Goal: Task Accomplishment & Management: Complete application form

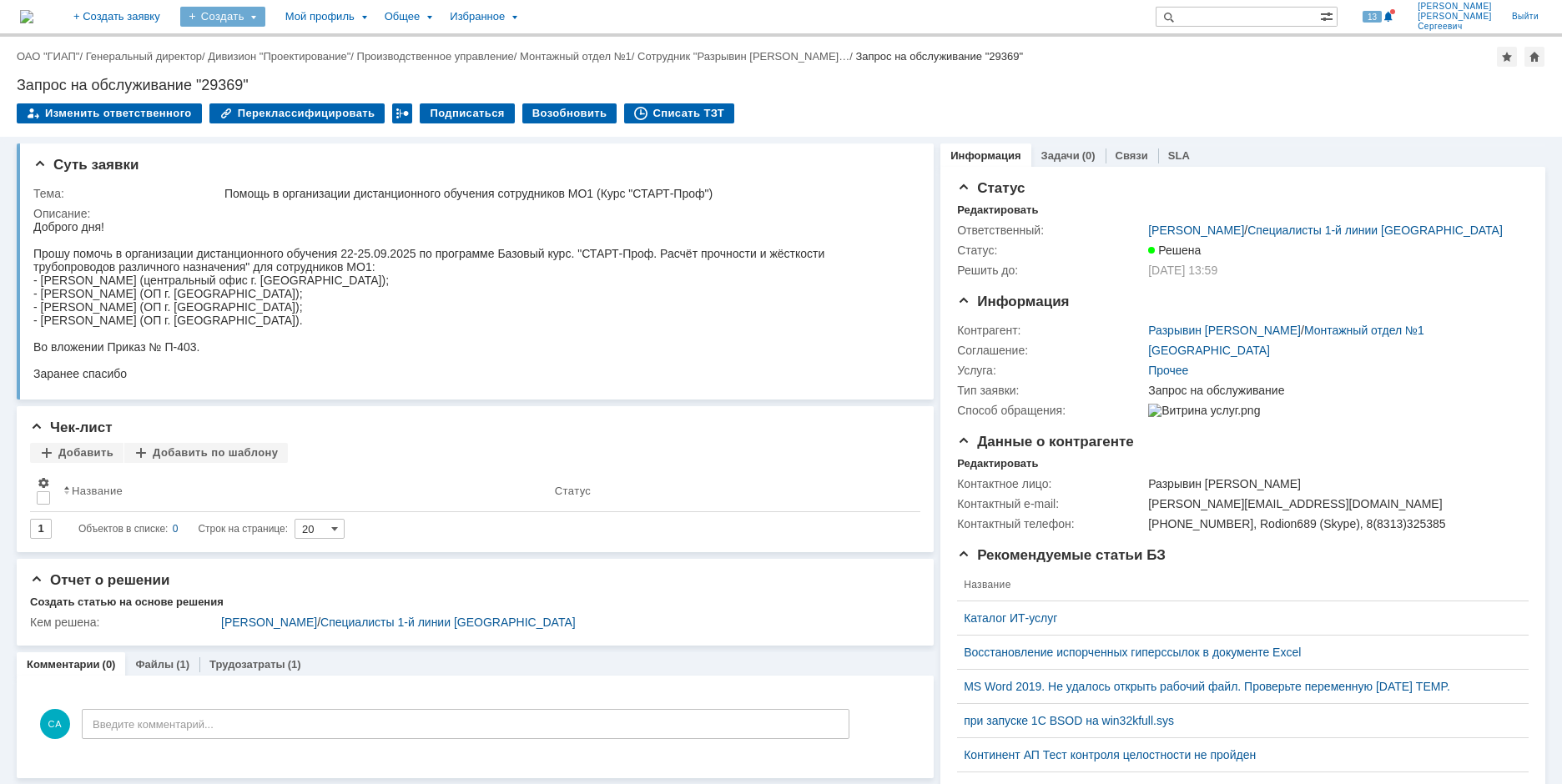
click at [265, 13] on div "Создать" at bounding box center [223, 17] width 85 height 20
click at [277, 97] on link "Заявка" at bounding box center [247, 104] width 127 height 20
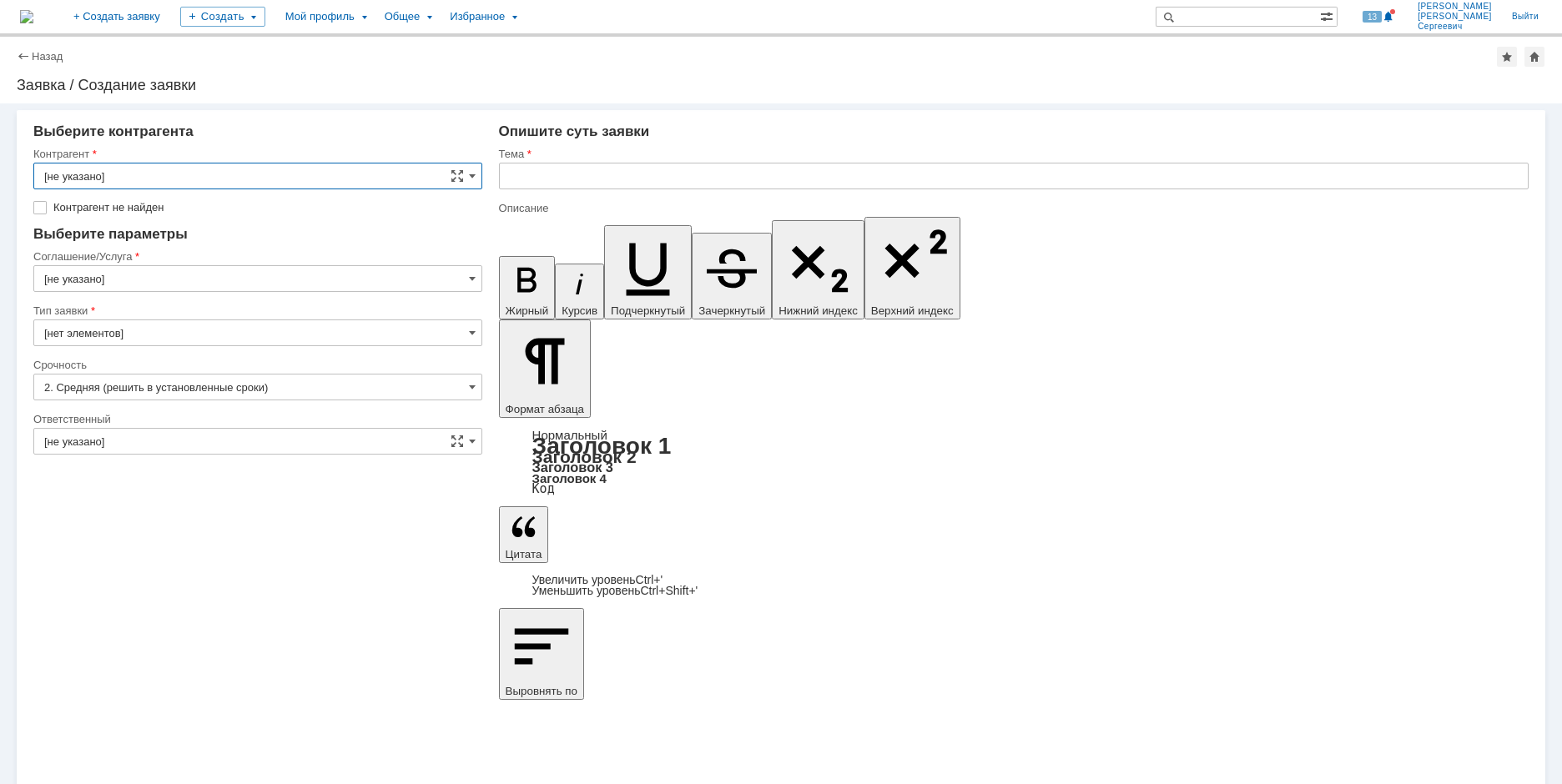
click at [176, 178] on input "[не указано]" at bounding box center [258, 176] width 449 height 27
type input "v"
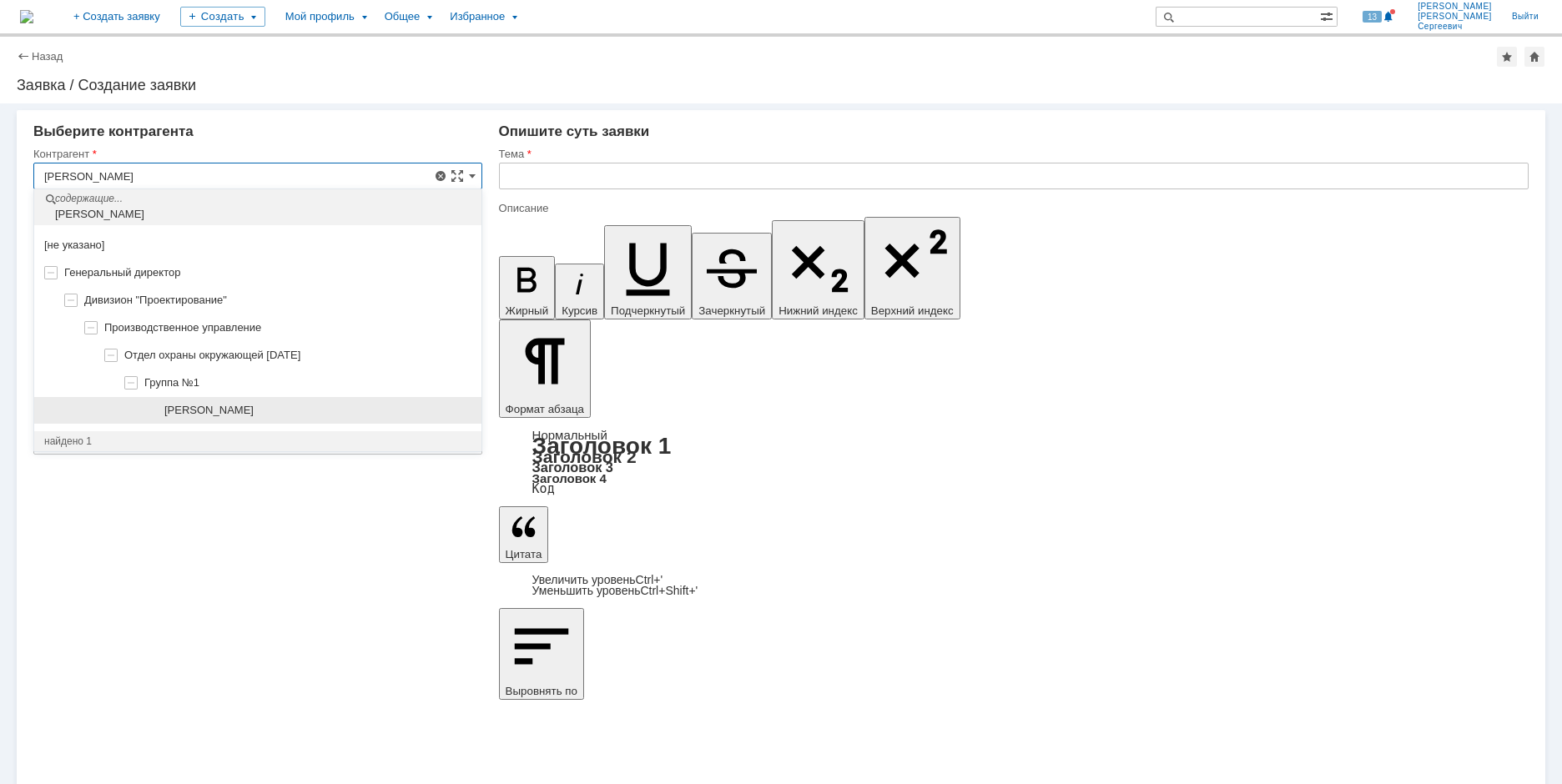
click at [282, 419] on div "[PERSON_NAME]" at bounding box center [258, 411] width 447 height 28
type input "[PERSON_NAME]"
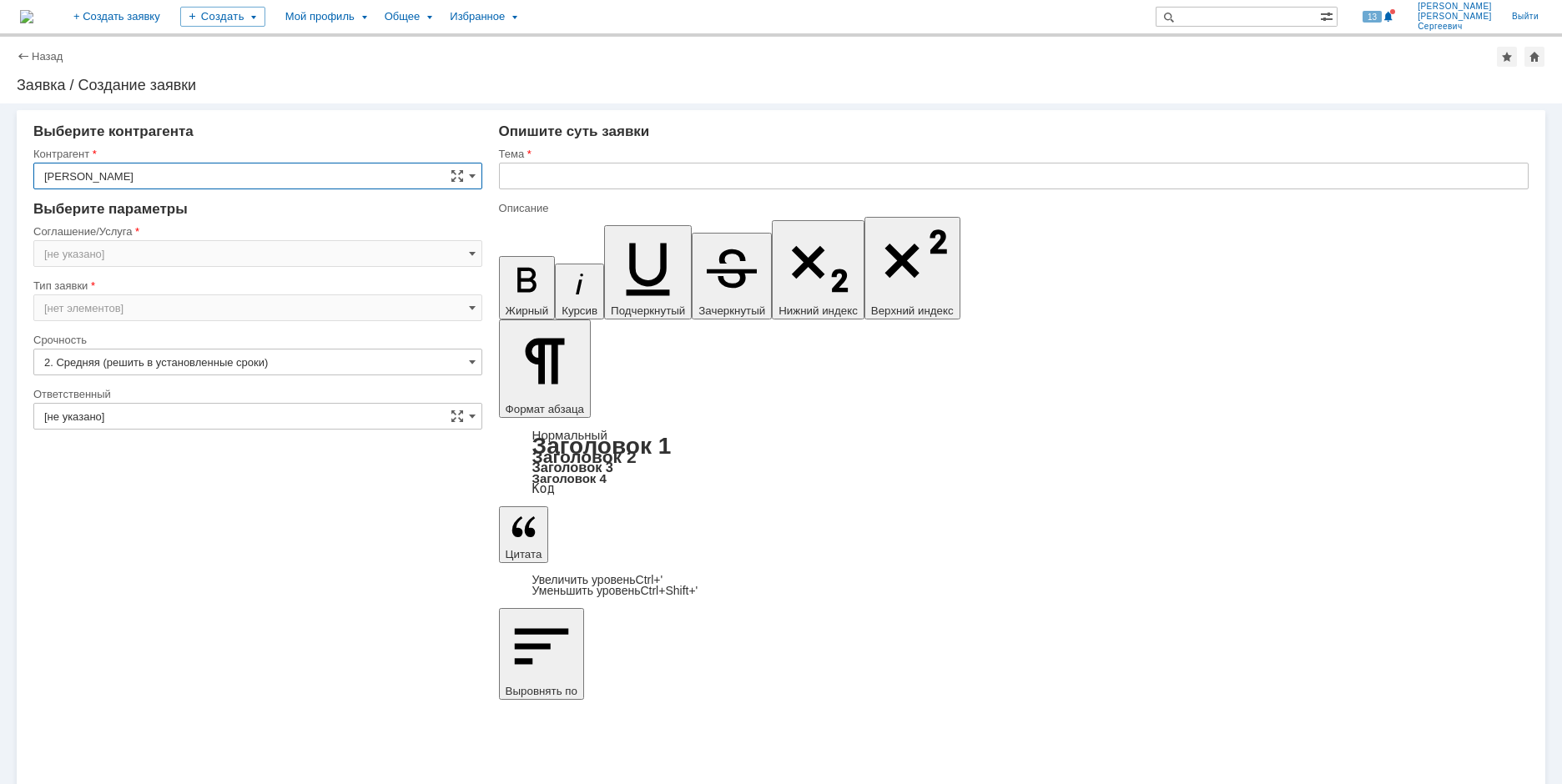
type input "[GEOGRAPHIC_DATA]"
click at [232, 261] on input "[GEOGRAPHIC_DATA]" at bounding box center [258, 253] width 449 height 27
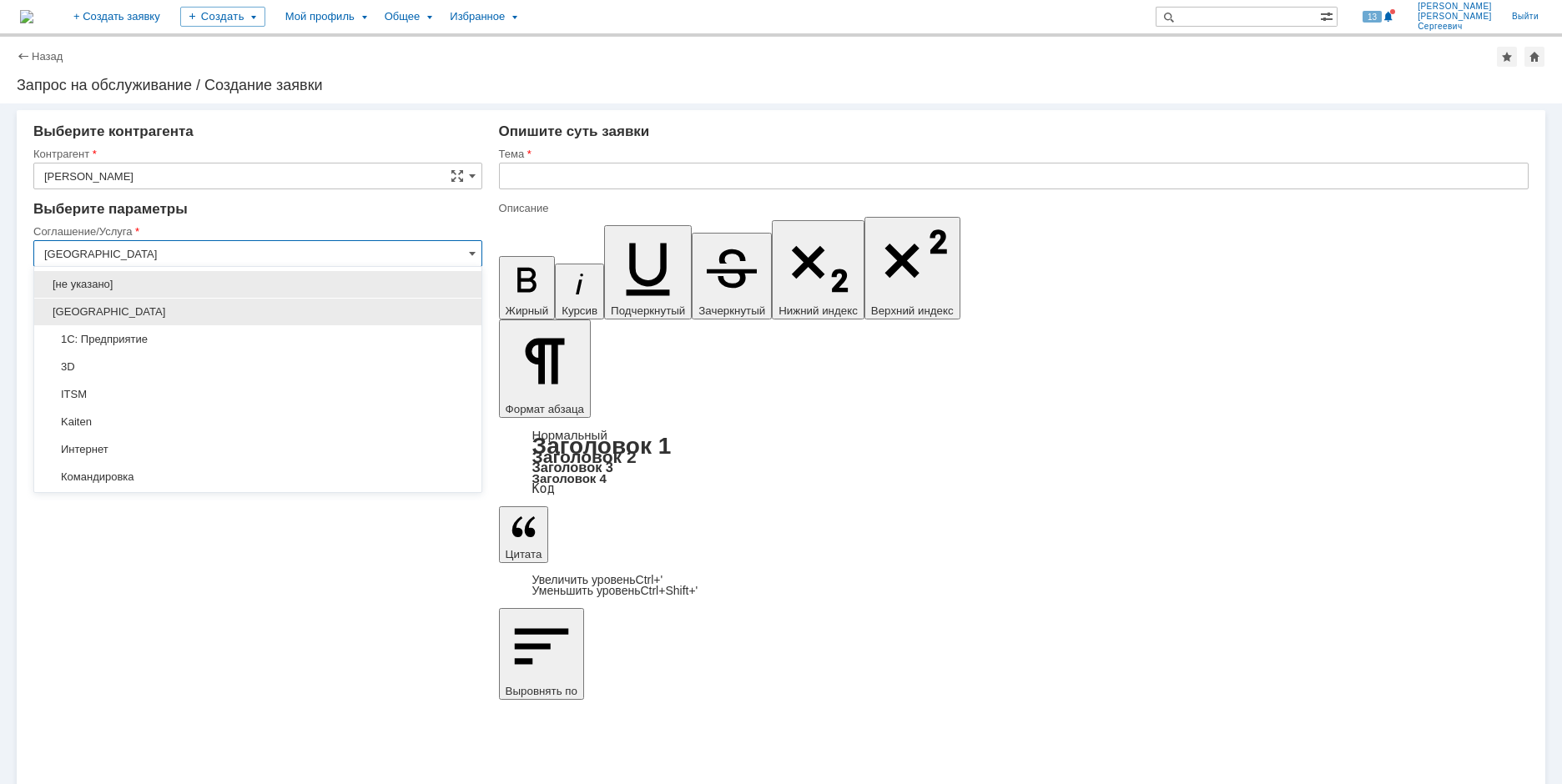
click at [262, 301] on div "[GEOGRAPHIC_DATA]" at bounding box center [258, 311] width 447 height 27
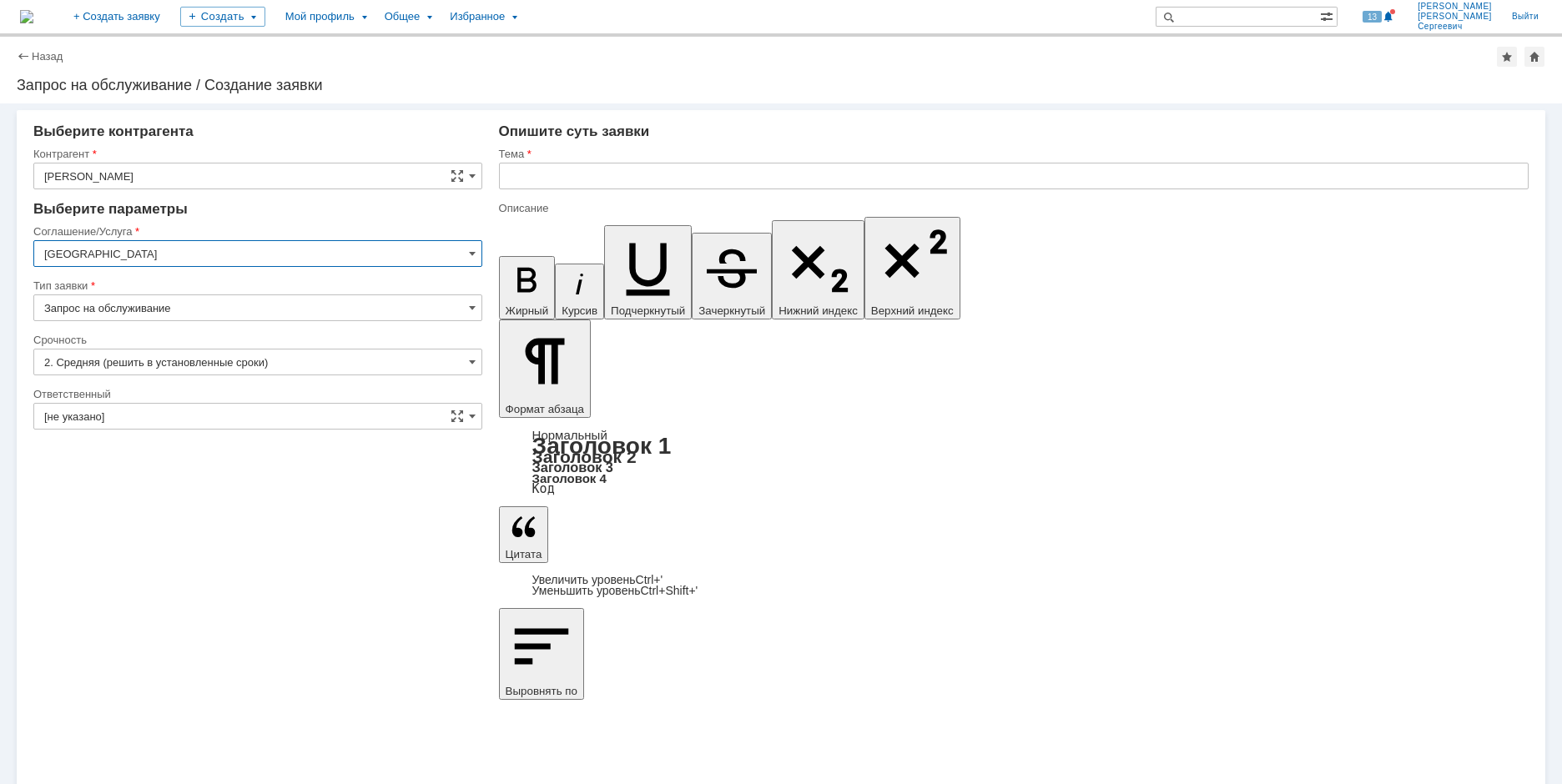
type input "[GEOGRAPHIC_DATA]"
click at [137, 420] on input "[не указано]" at bounding box center [258, 416] width 449 height 27
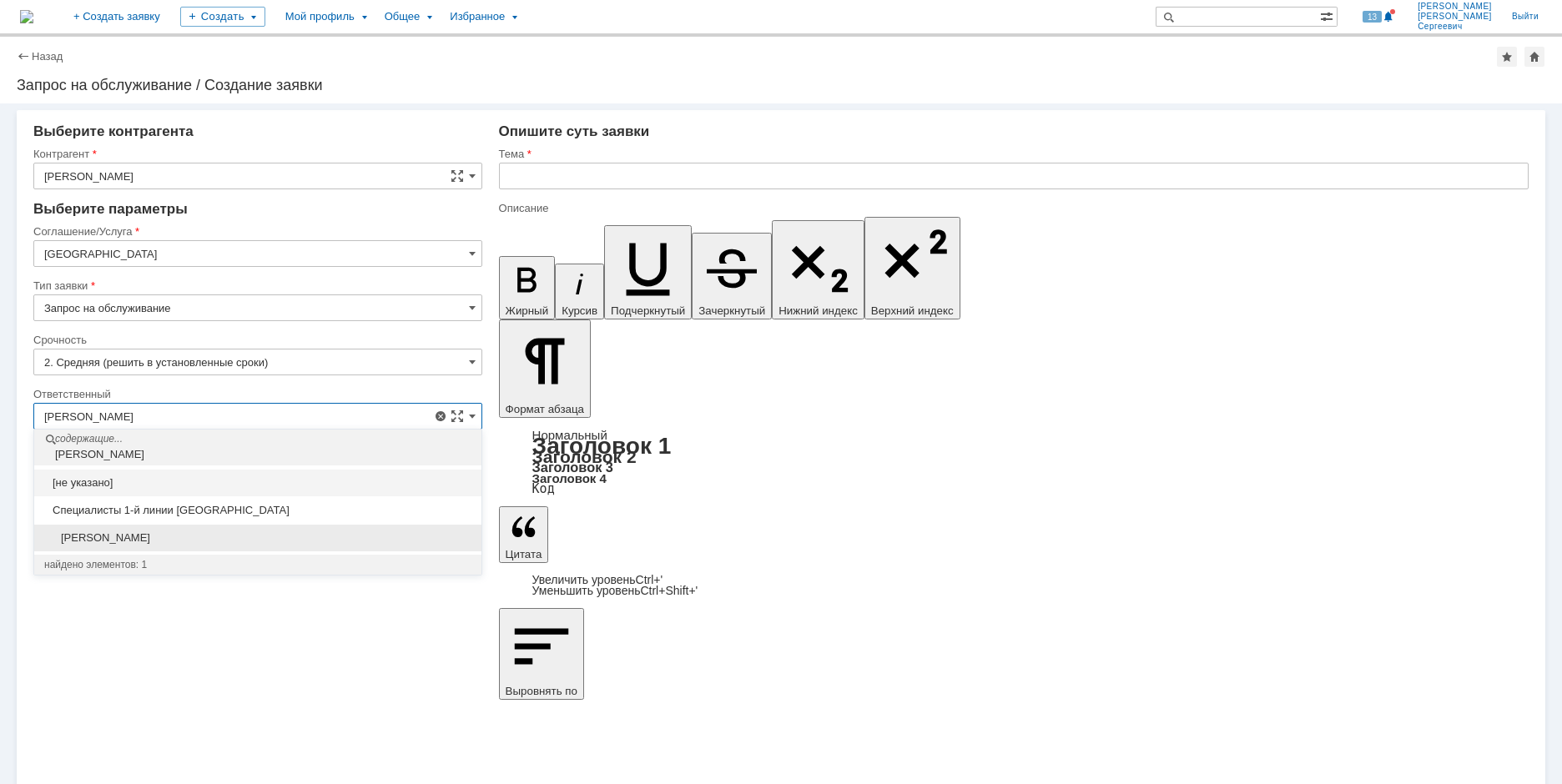
click at [208, 527] on div "[PERSON_NAME]" at bounding box center [258, 538] width 447 height 27
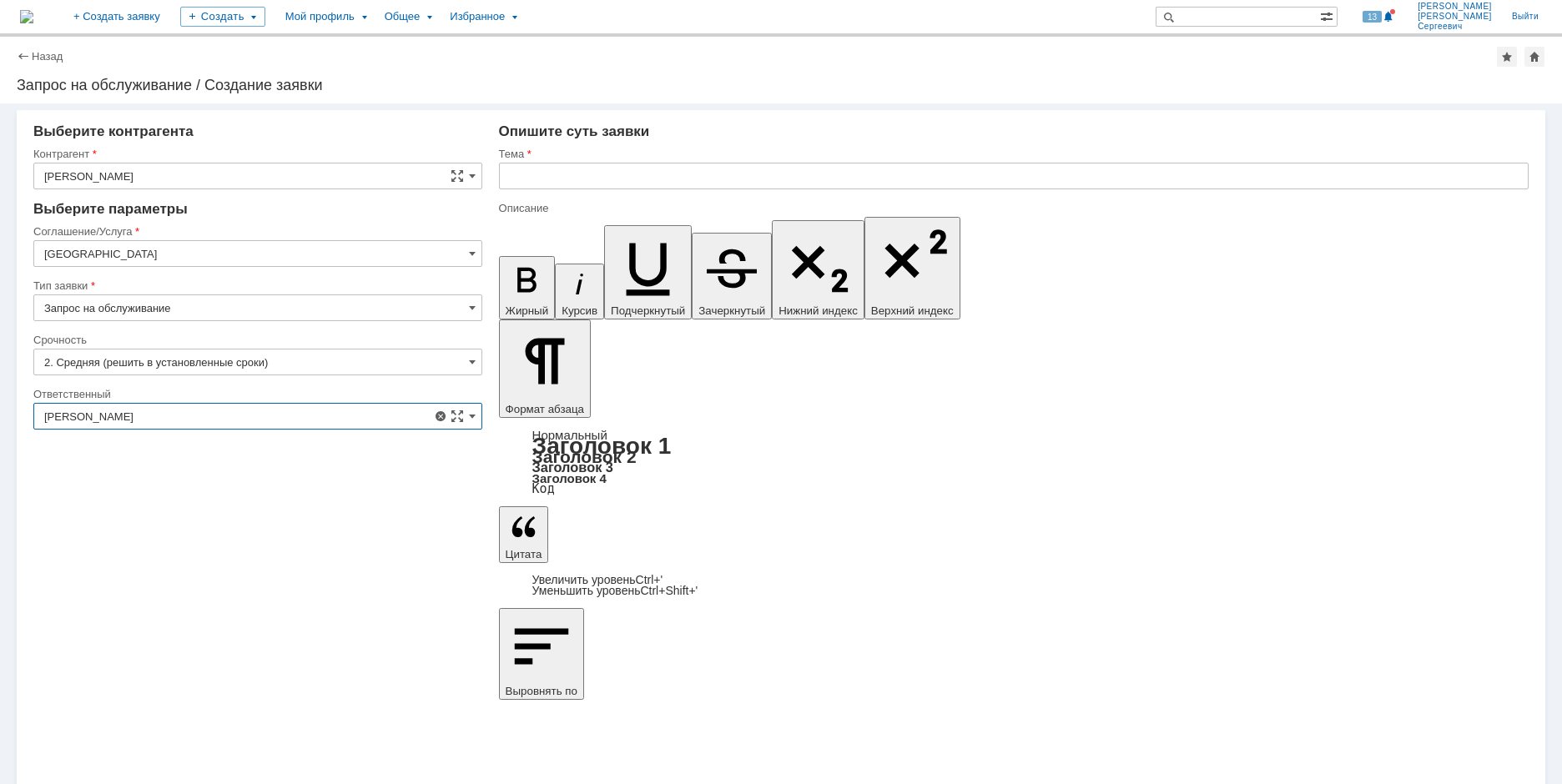
type input "[PERSON_NAME]"
click at [578, 181] on input "text" at bounding box center [1013, 176] width 1029 height 27
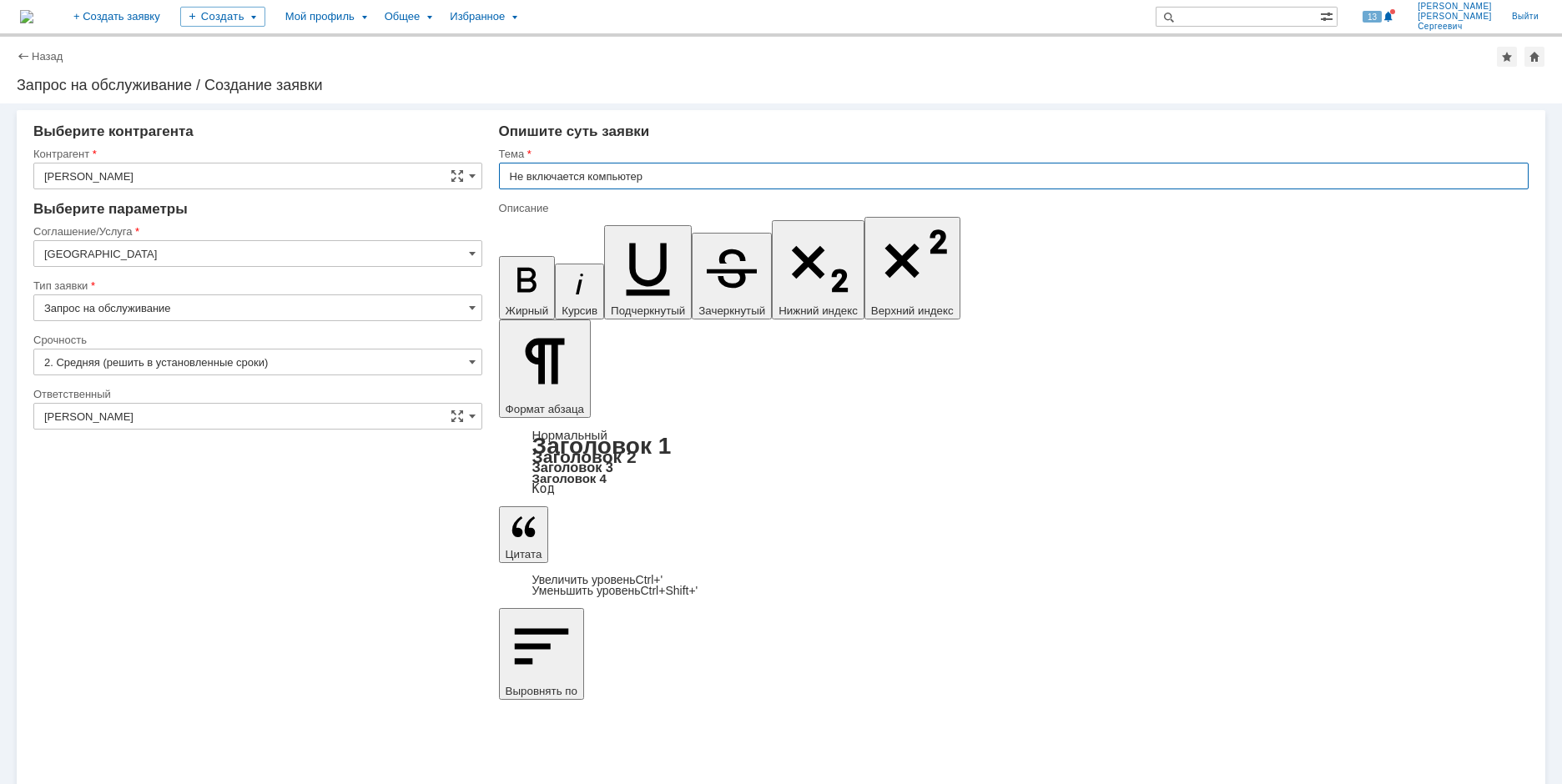
type input "Не включается компьютер"
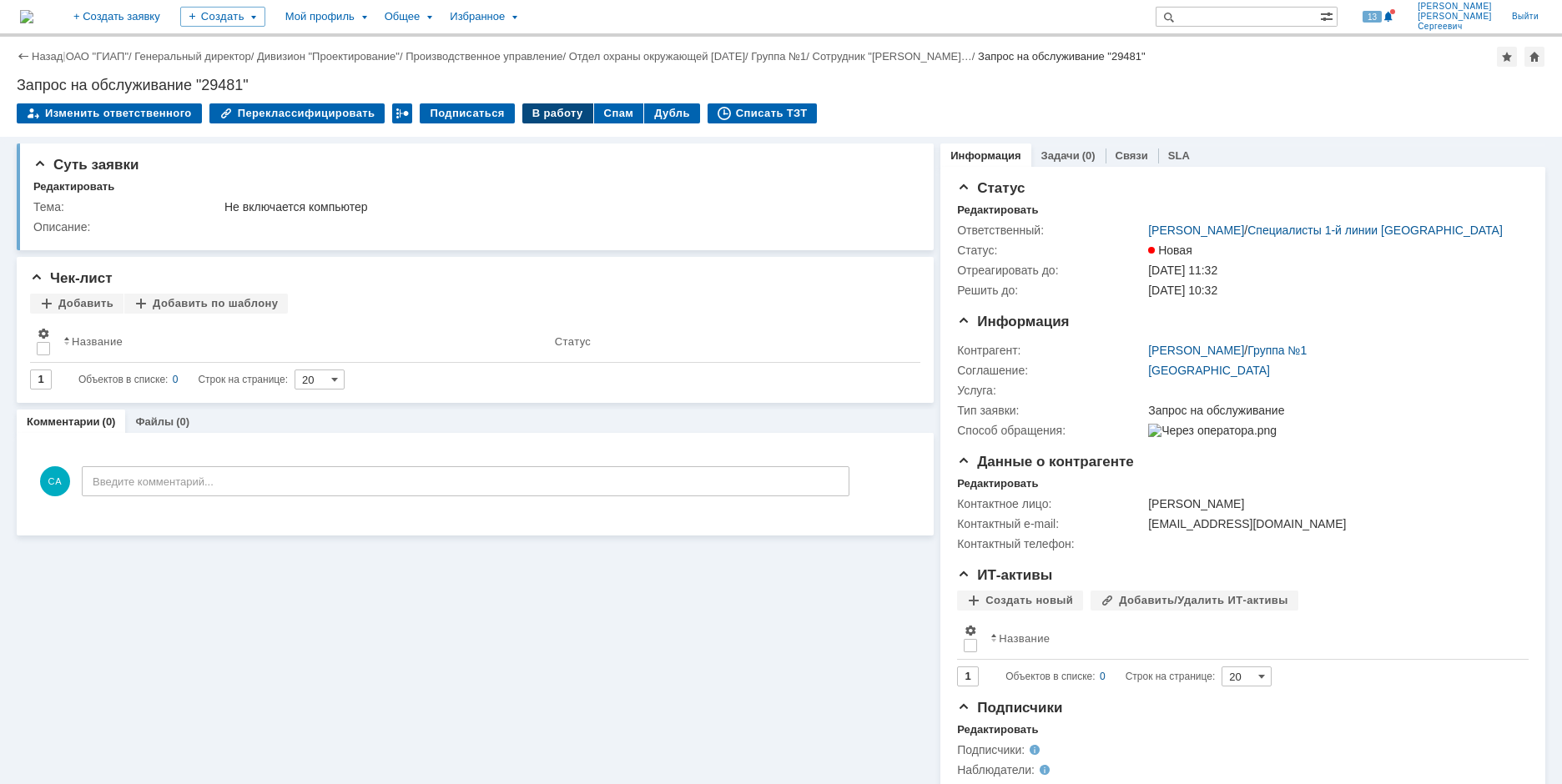
click at [532, 119] on div "В работу" at bounding box center [557, 114] width 71 height 20
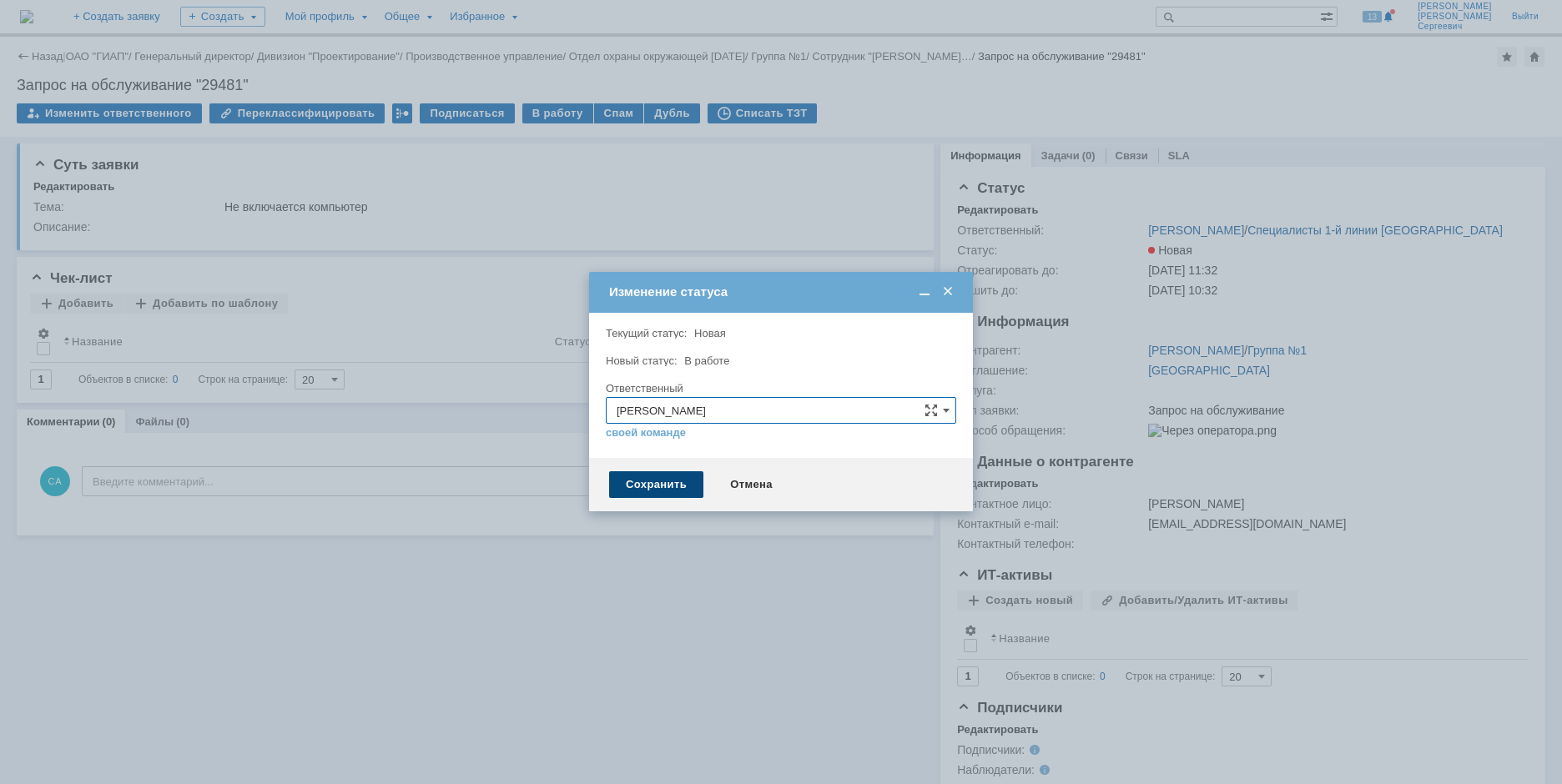
click at [662, 485] on div "Сохранить" at bounding box center [656, 484] width 94 height 27
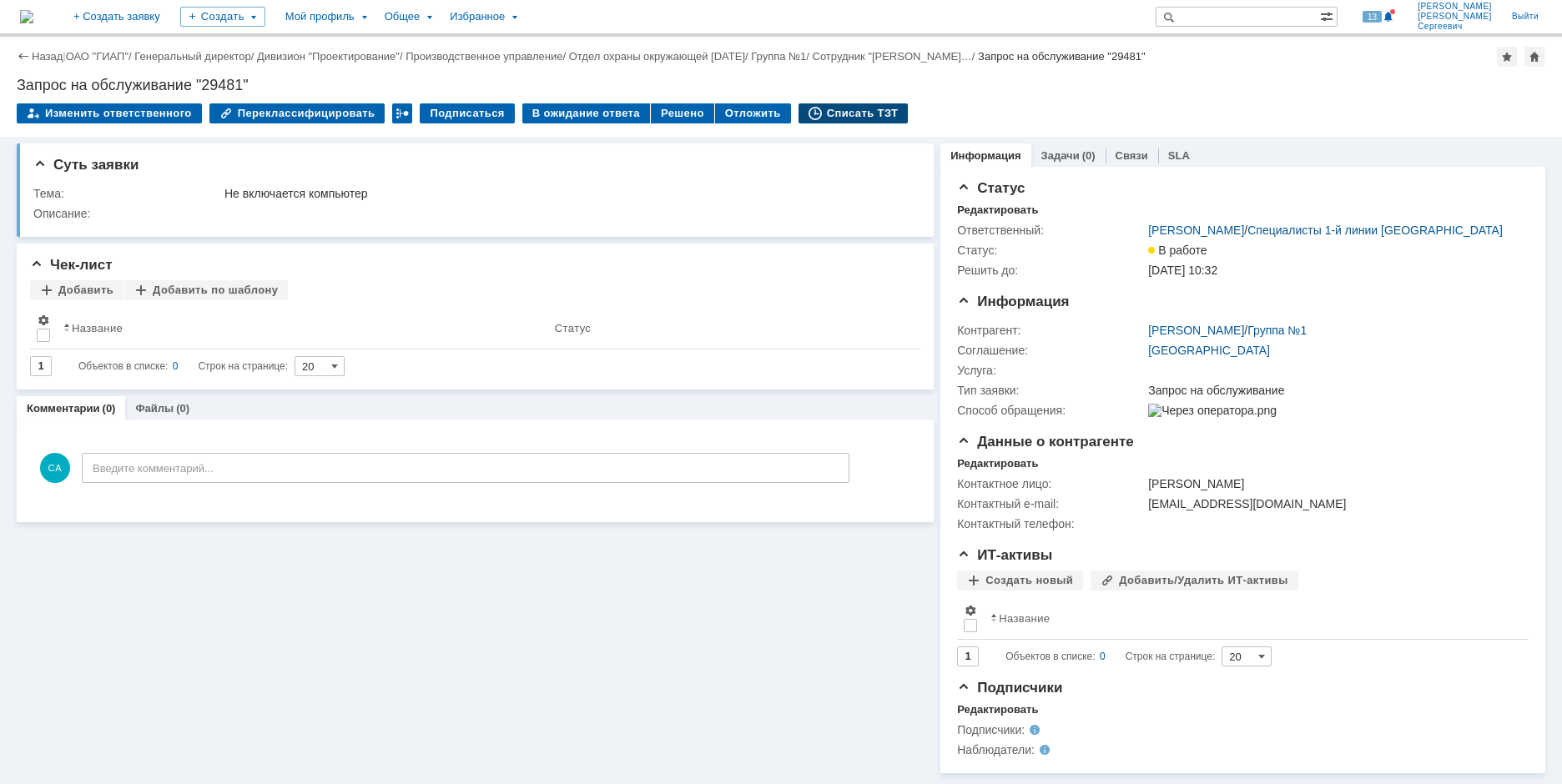
click at [846, 109] on div "Списать ТЗТ" at bounding box center [853, 114] width 110 height 20
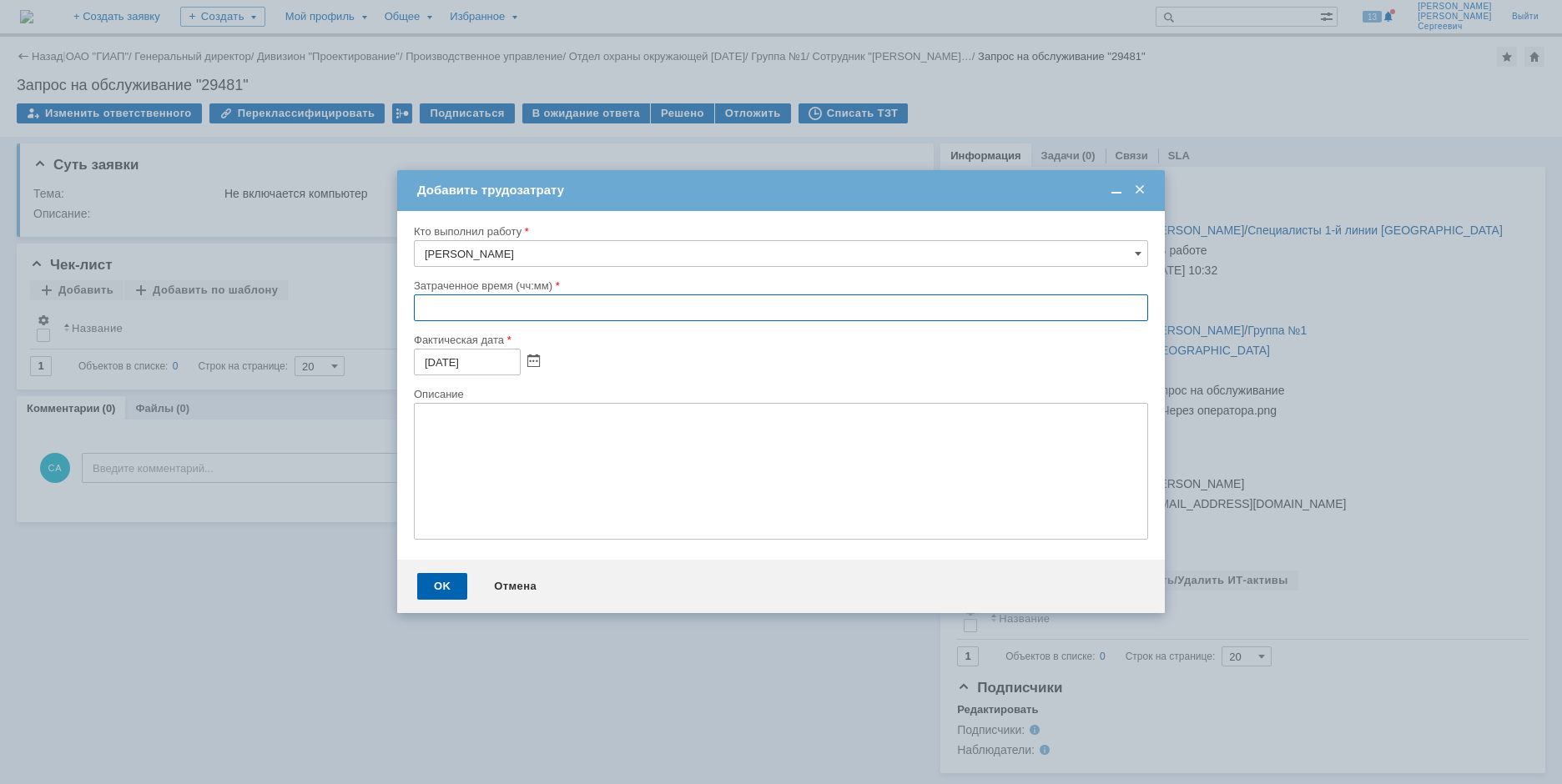
click at [418, 302] on input "text" at bounding box center [781, 307] width 735 height 27
type input "00:40"
click at [425, 586] on div "OK" at bounding box center [442, 586] width 50 height 27
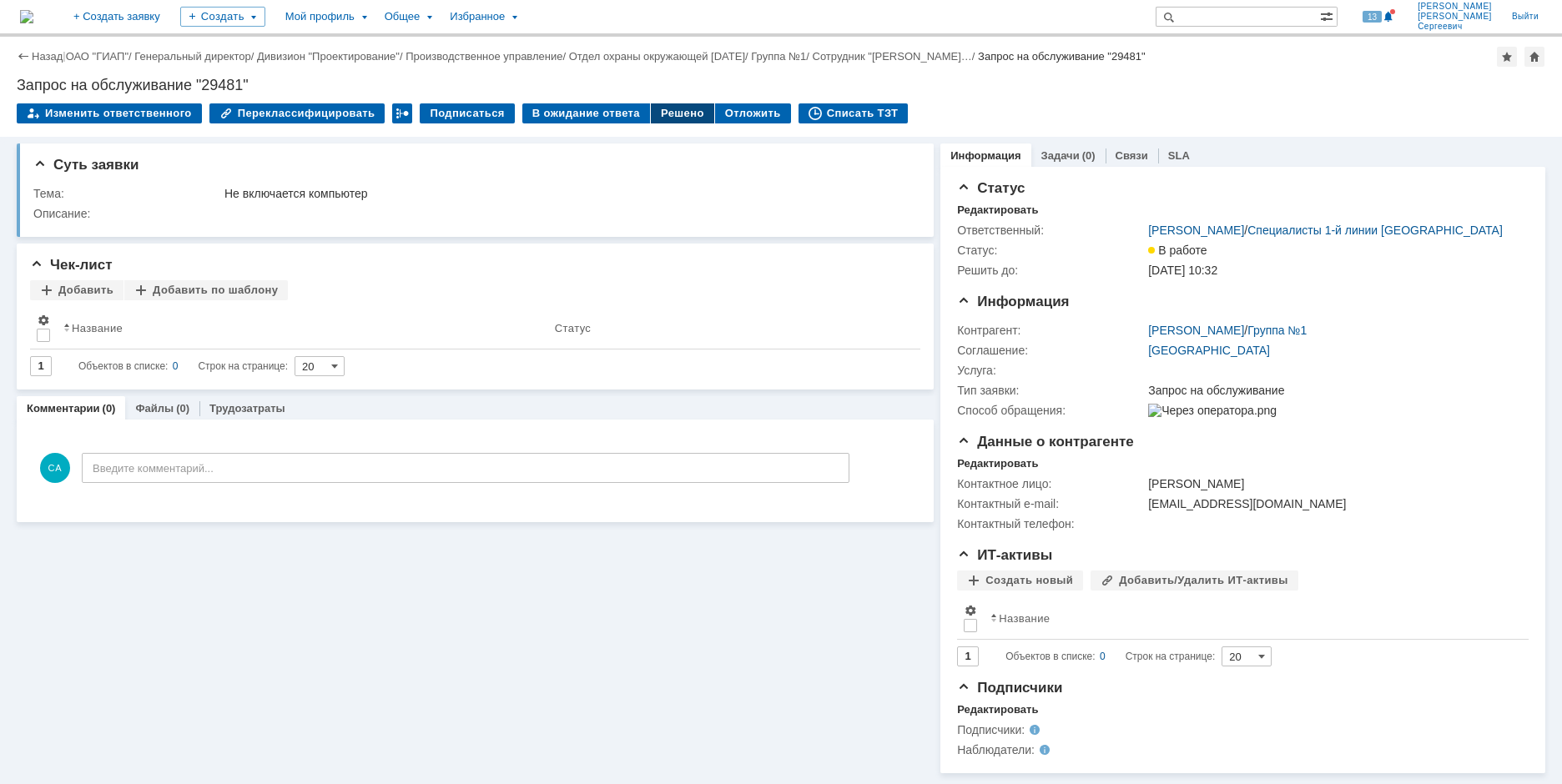
click at [658, 112] on div "Решено" at bounding box center [683, 114] width 64 height 20
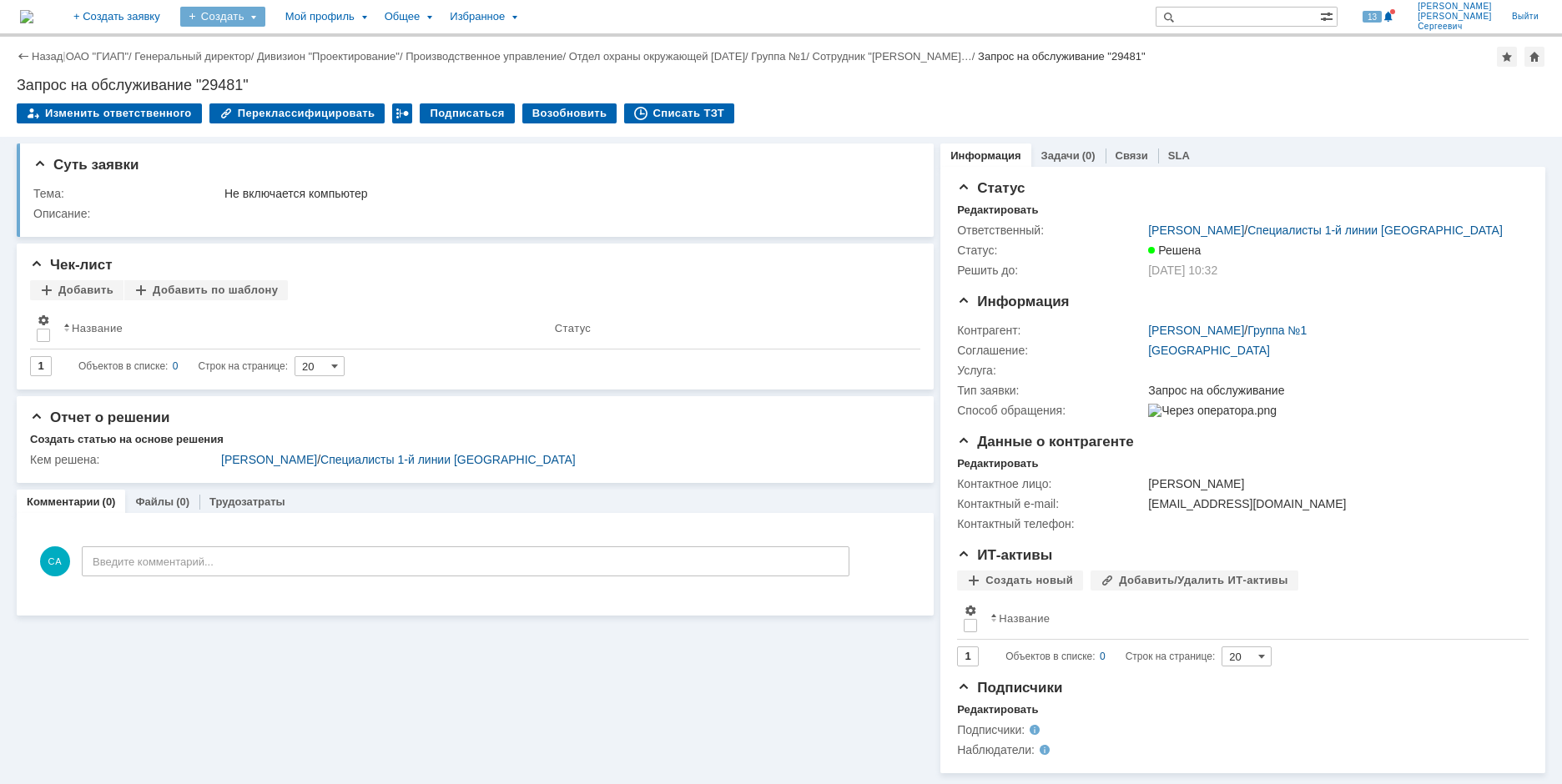
click at [265, 19] on div "Создать" at bounding box center [223, 17] width 85 height 20
click at [292, 99] on link "Заявка" at bounding box center [247, 104] width 127 height 20
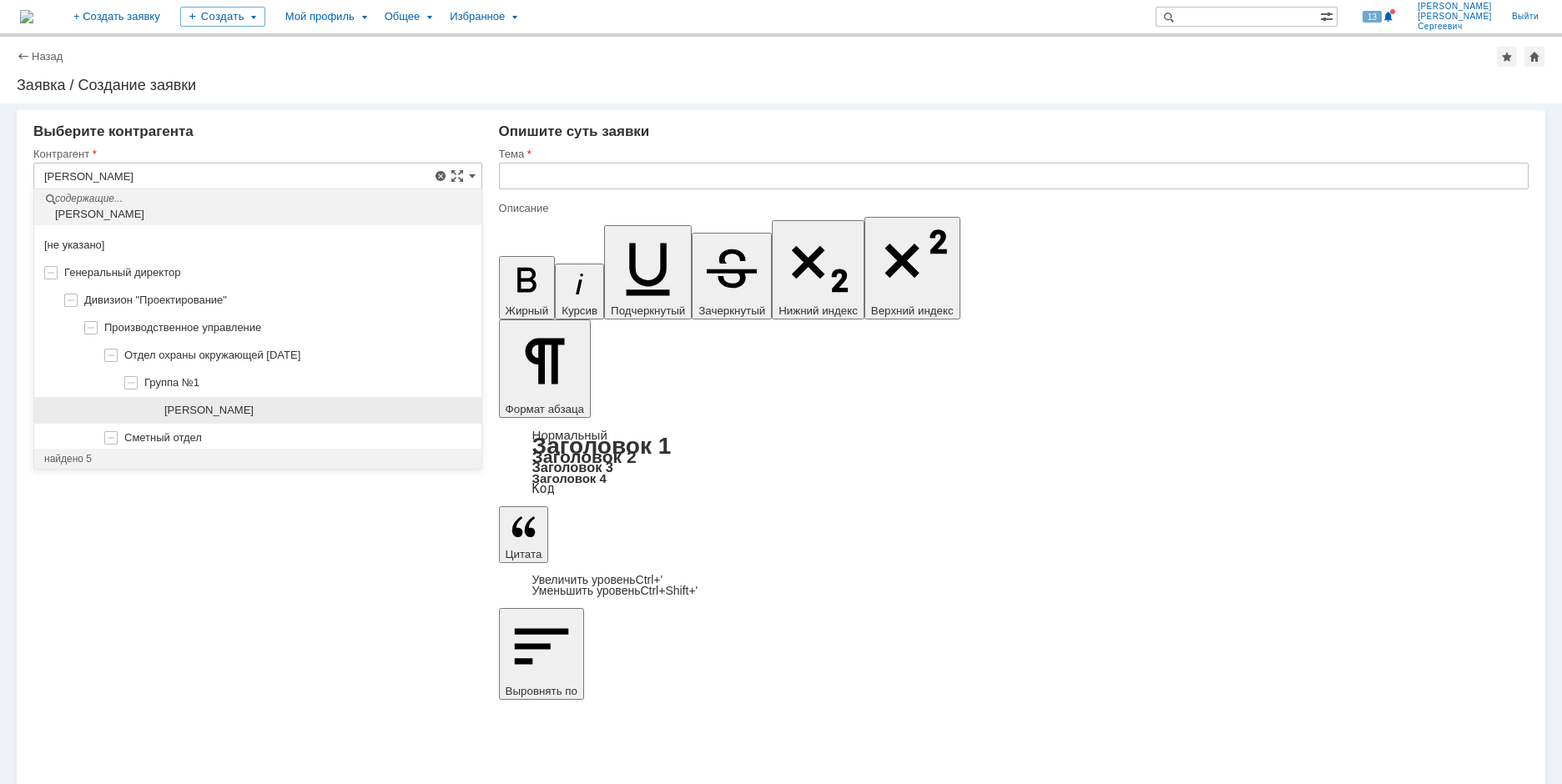
click at [296, 403] on div "[PERSON_NAME]" at bounding box center [258, 411] width 447 height 28
type input "[PERSON_NAME]"
type input "[GEOGRAPHIC_DATA]"
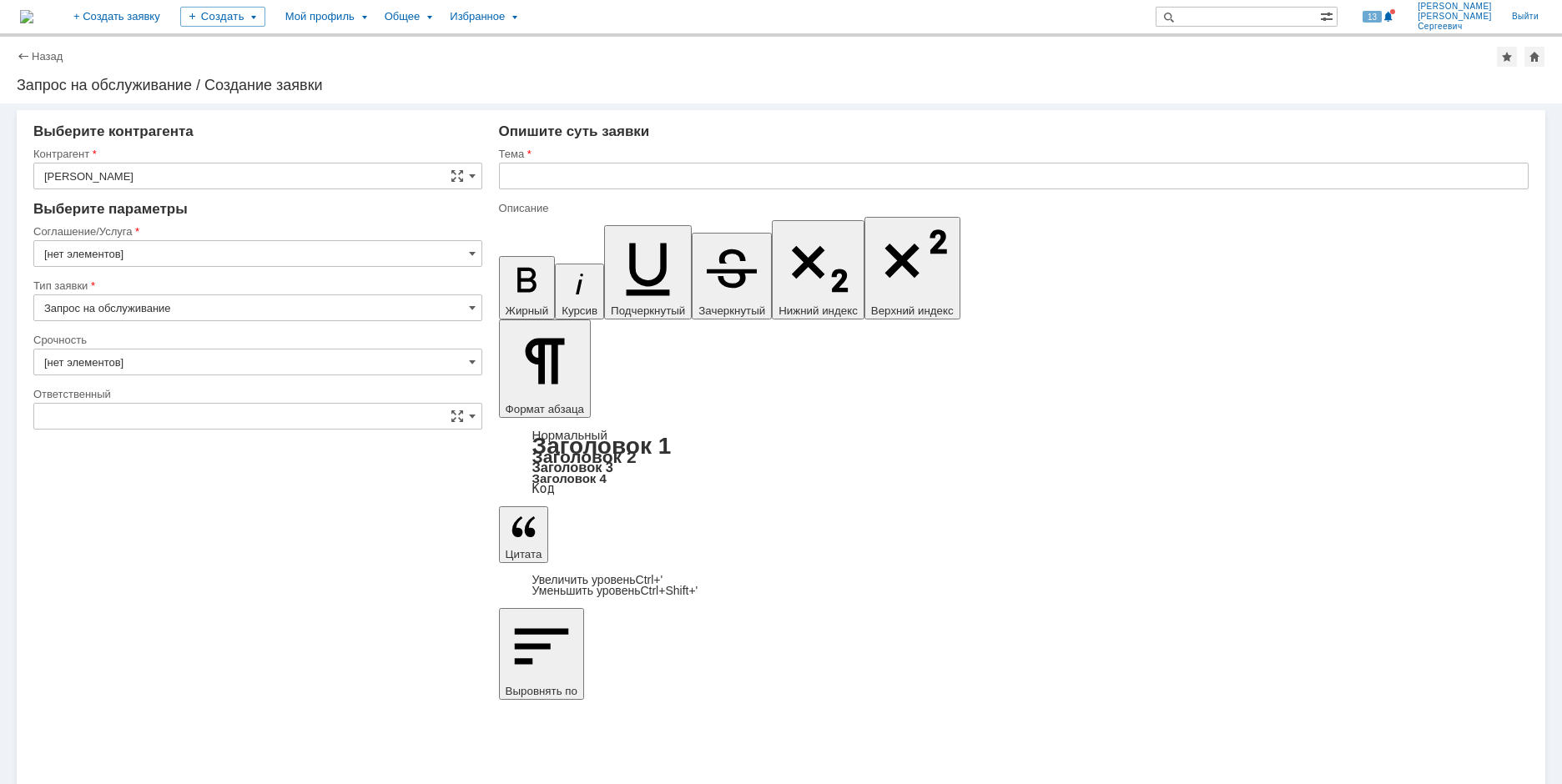
type input "2. Средняя (решить в установленные сроки)"
type input "[нет элементов]"
type input "[не указано]"
click at [167, 256] on input "[GEOGRAPHIC_DATA]" at bounding box center [258, 253] width 449 height 27
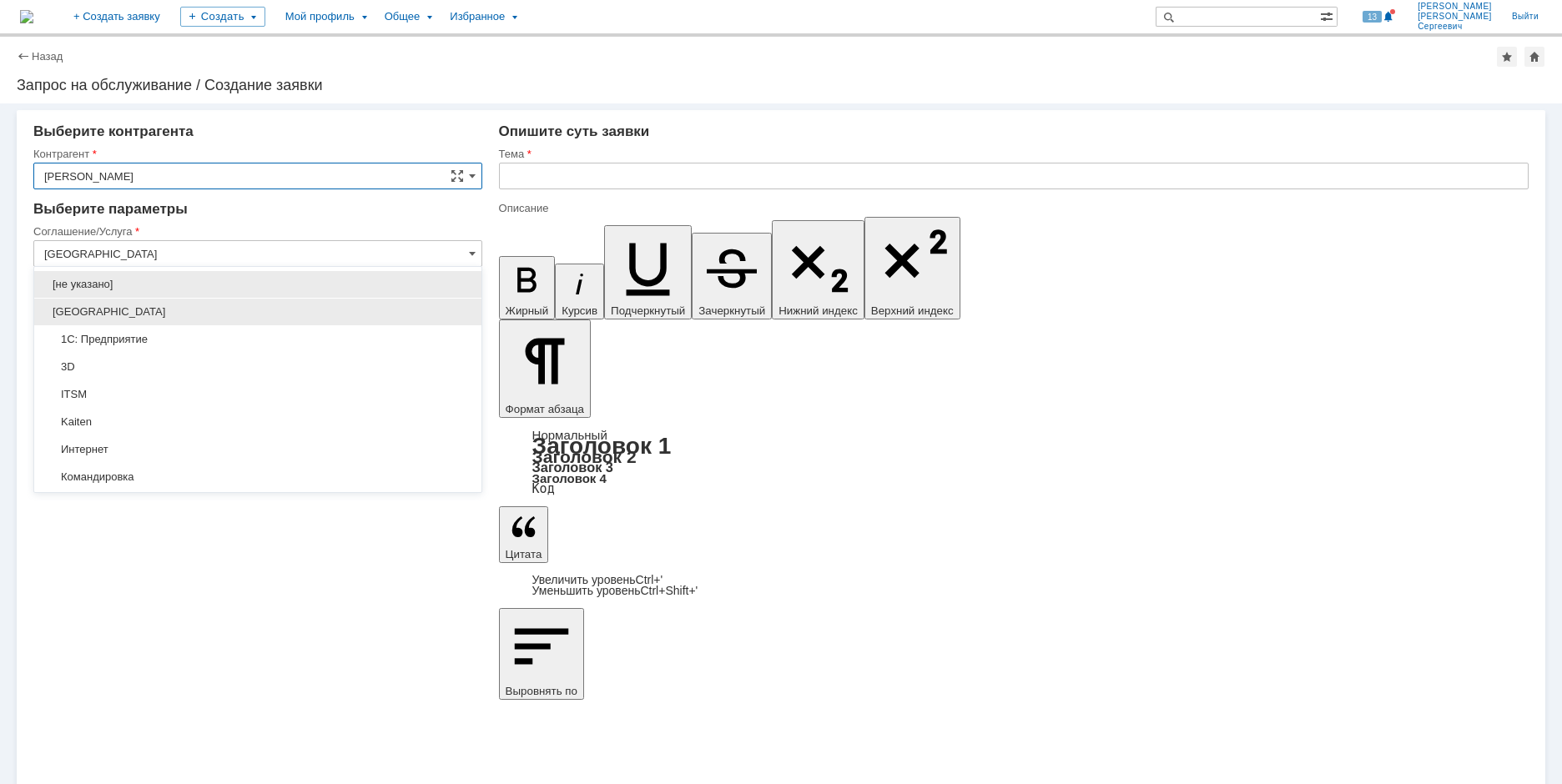
click at [216, 306] on span "[GEOGRAPHIC_DATA]" at bounding box center [258, 311] width 427 height 13
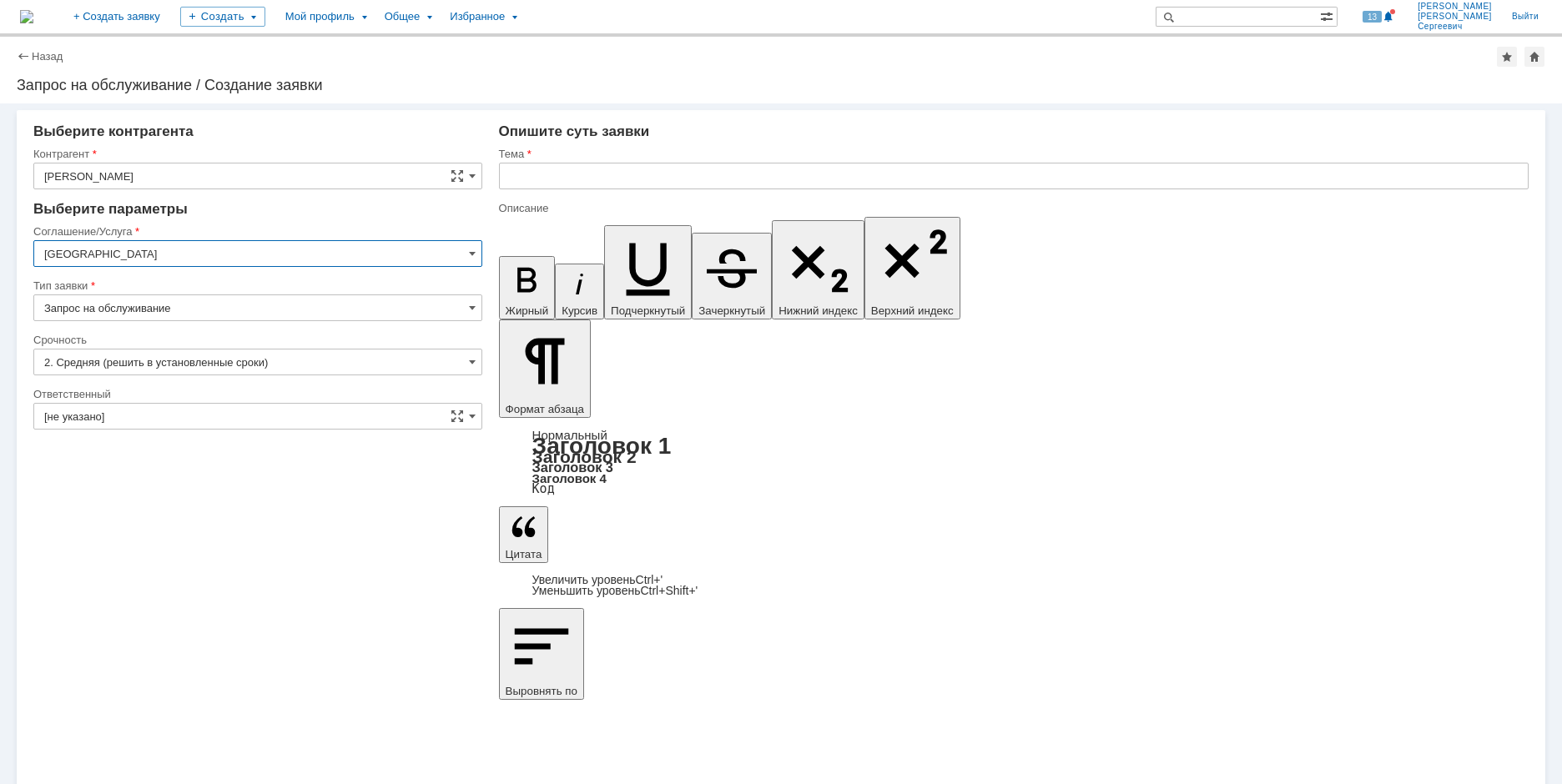
type input "[GEOGRAPHIC_DATA]"
click at [144, 409] on input "[не указано]" at bounding box center [258, 416] width 449 height 27
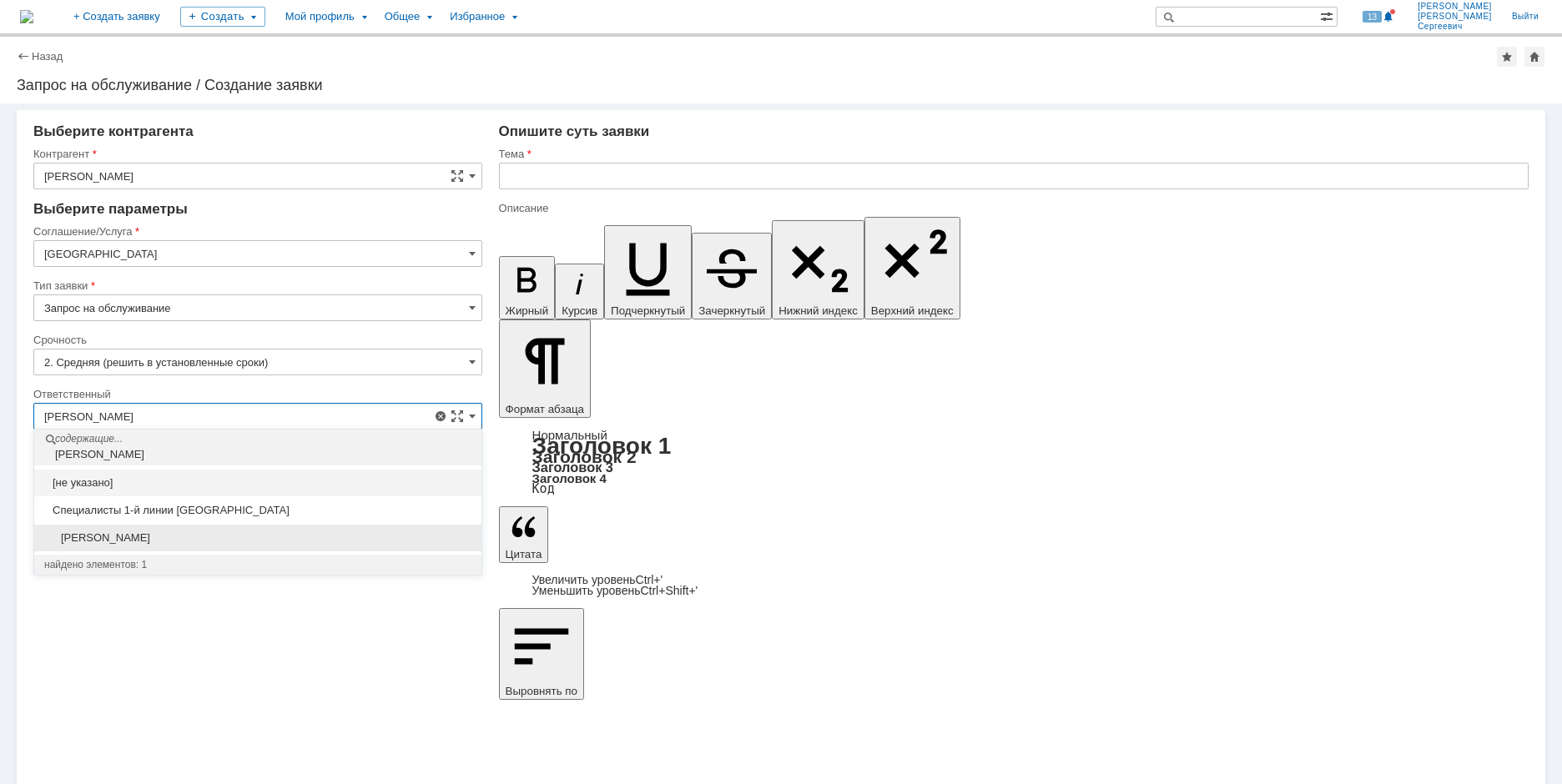
click at [261, 546] on div "[PERSON_NAME]" at bounding box center [258, 538] width 447 height 27
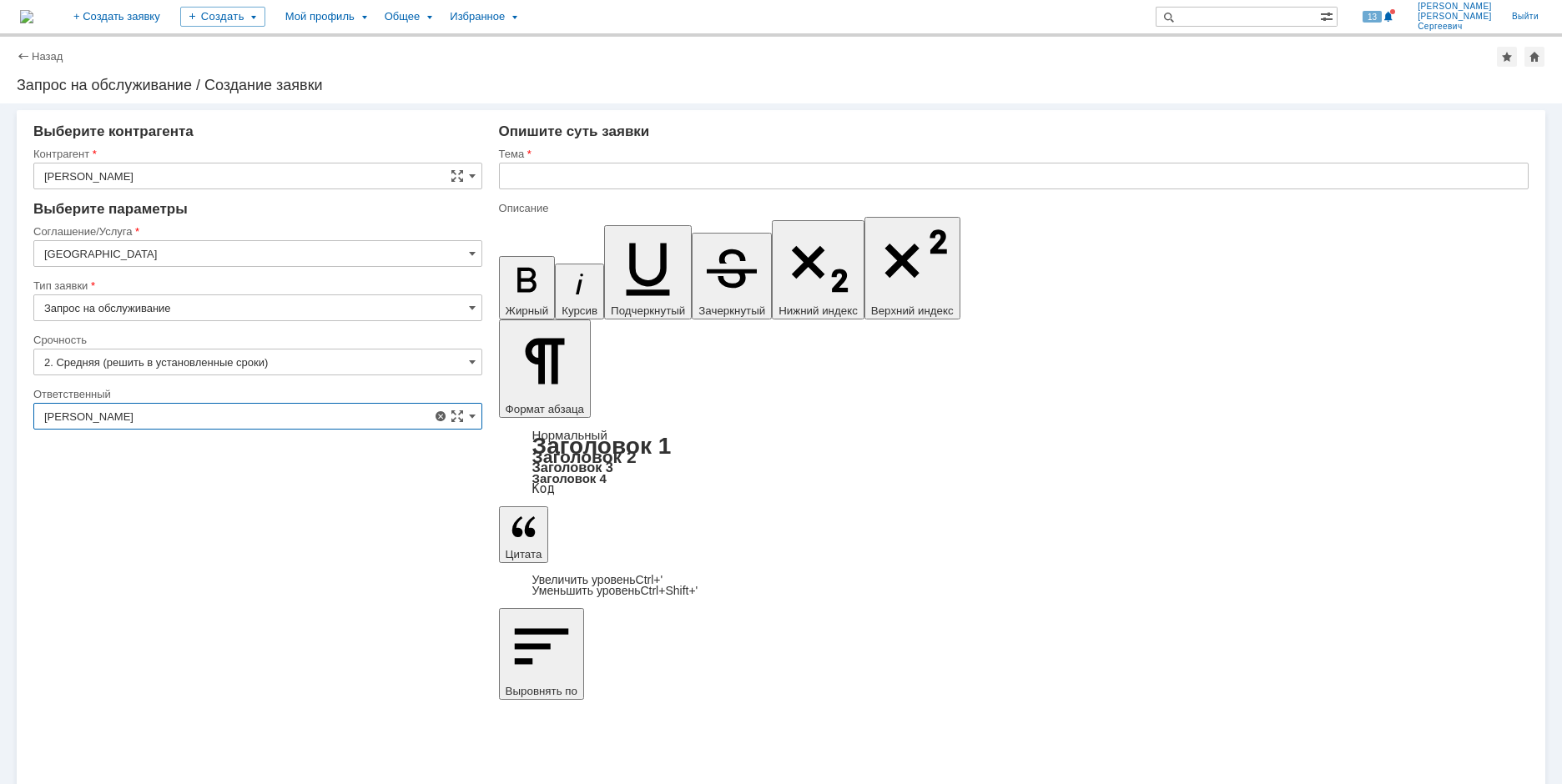
click at [759, 173] on input "text" at bounding box center [1013, 176] width 1029 height 27
type input "[PERSON_NAME]"
type input "Залипает клавиатура"
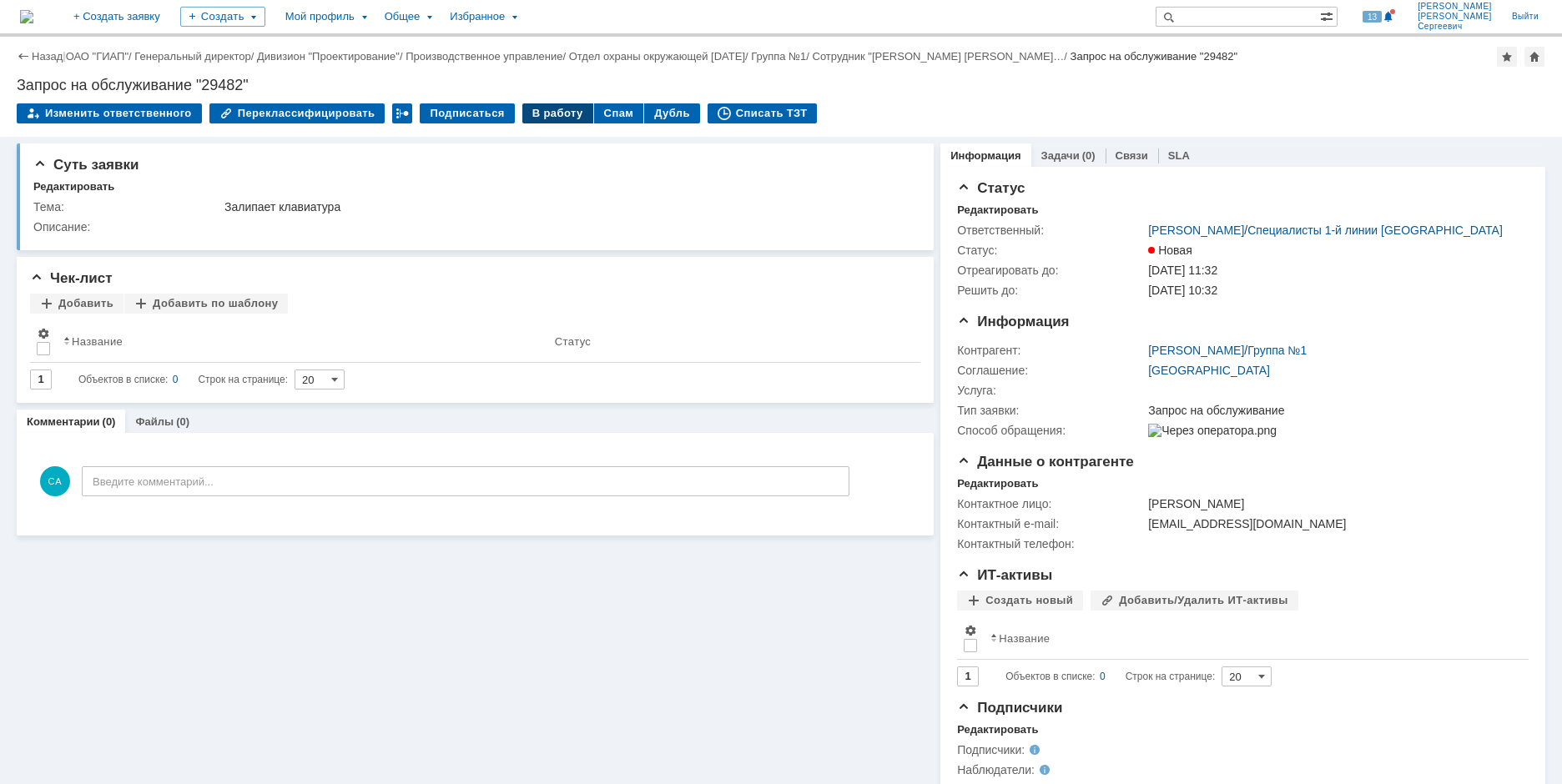
click at [548, 115] on div "В работу" at bounding box center [557, 114] width 71 height 20
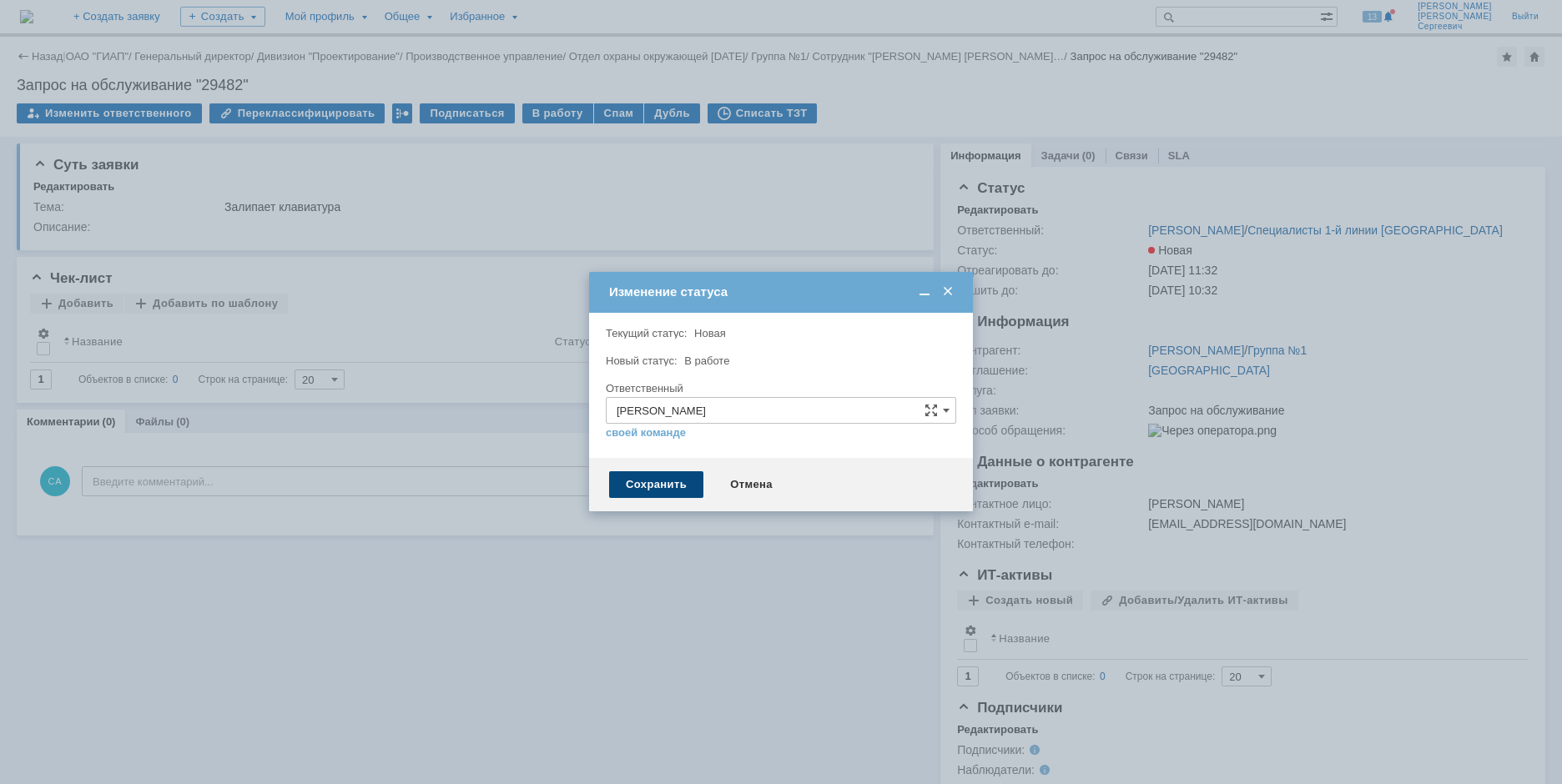
click at [613, 479] on div "Сохранить" at bounding box center [656, 484] width 94 height 27
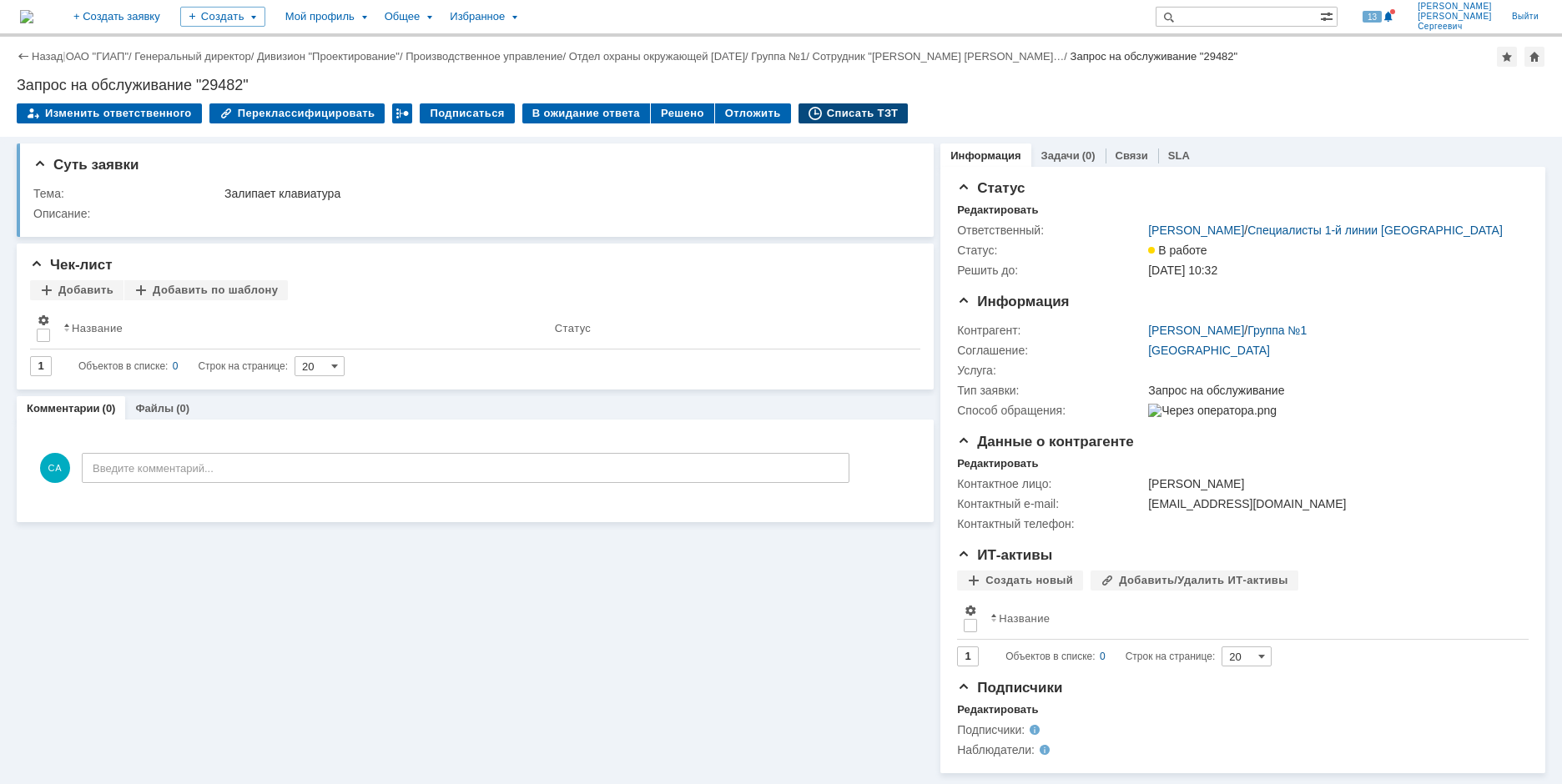
click at [808, 111] on div "Списать ТЗТ" at bounding box center [853, 114] width 110 height 20
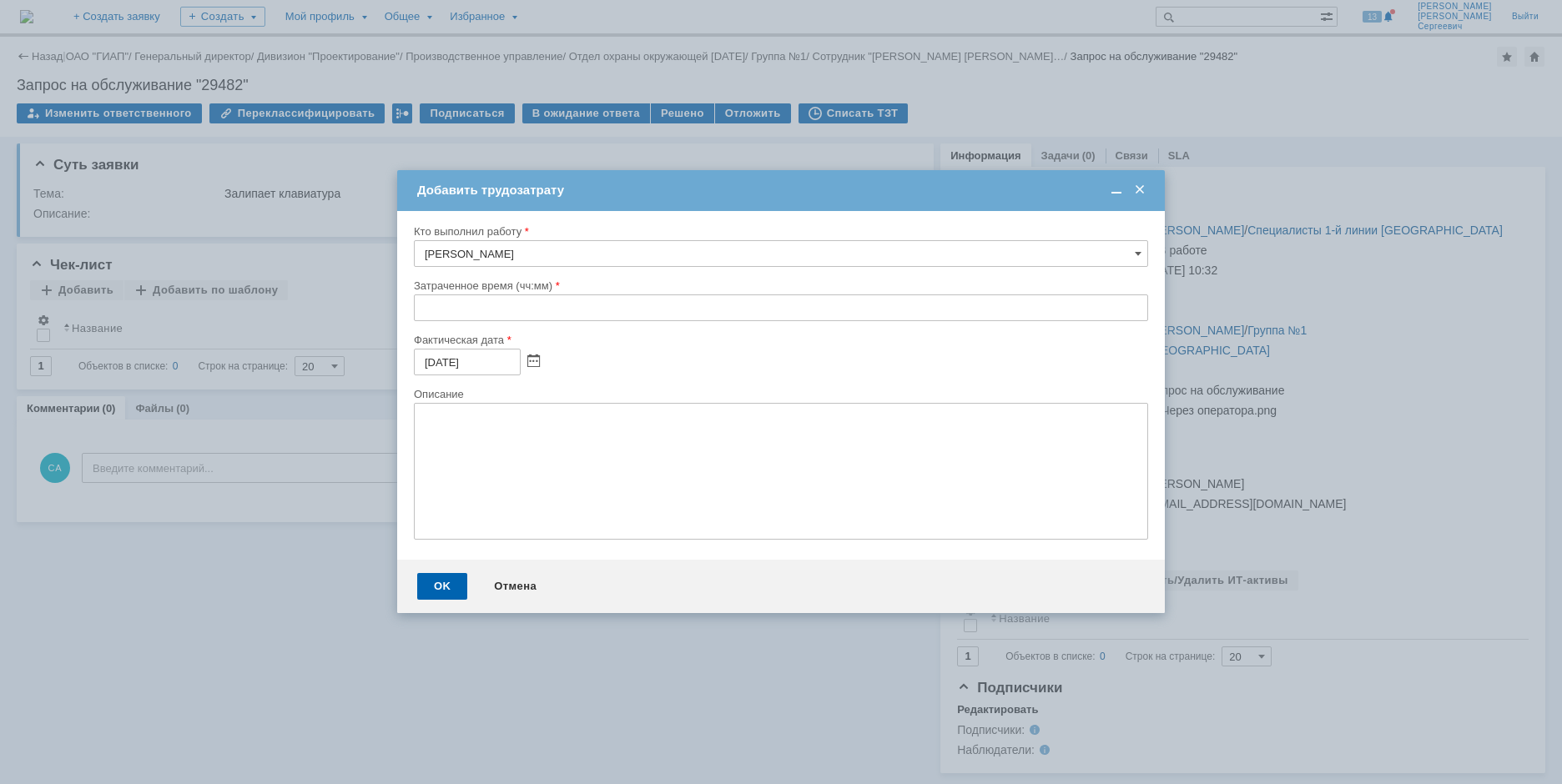
click at [410, 310] on div "Кто выполнил работу [PERSON_NAME] время (чч:мм) Фактическая дата [DATE] Описание" at bounding box center [781, 384] width 768 height 348
click at [420, 307] on input "text" at bounding box center [781, 307] width 735 height 27
type input "00:10"
click at [425, 595] on div "OK" at bounding box center [442, 586] width 50 height 27
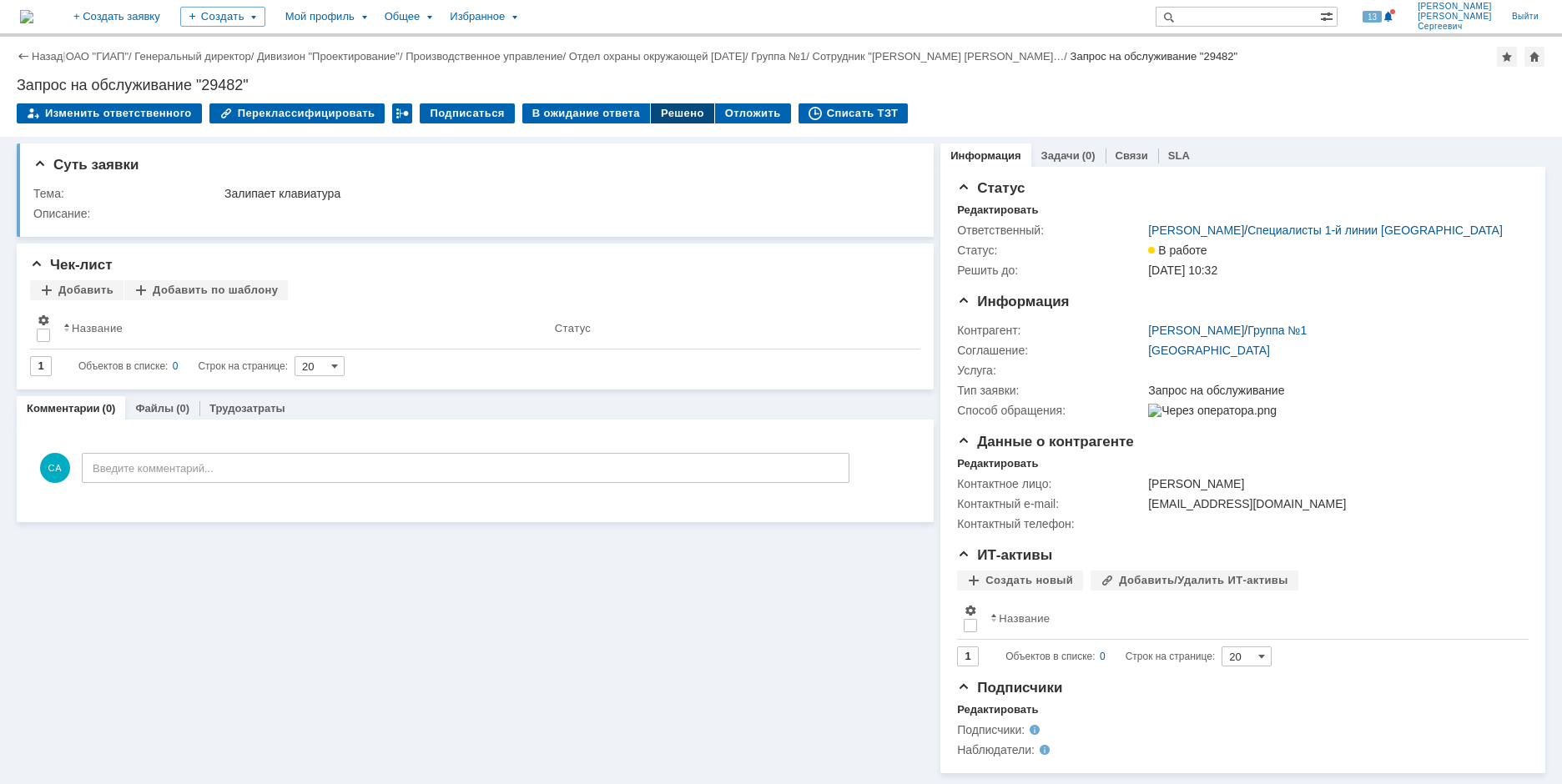
click at [652, 104] on div "Решено" at bounding box center [683, 114] width 64 height 20
